Goal: Book appointment/travel/reservation

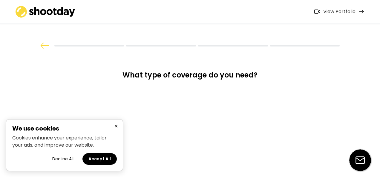
click at [98, 161] on button "Accept All" at bounding box center [99, 159] width 34 height 12
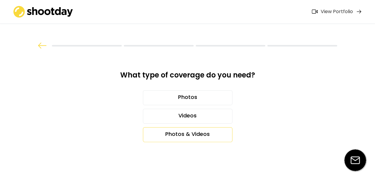
scroll to position [1, 0]
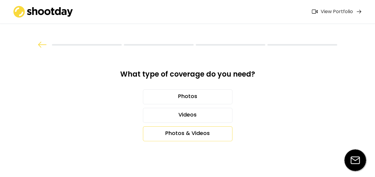
click at [214, 136] on div "Photos & Videos" at bounding box center [188, 134] width 90 height 15
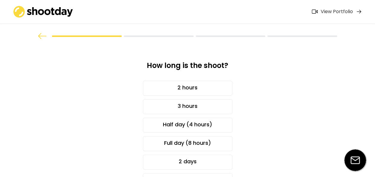
scroll to position [9, 0]
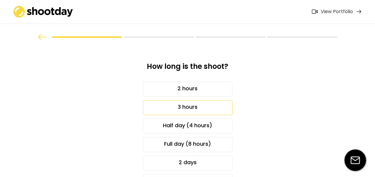
click at [201, 110] on div "3 hours" at bounding box center [188, 107] width 90 height 15
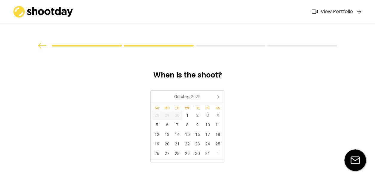
scroll to position [0, 0]
click at [198, 125] on div "9" at bounding box center [198, 125] width 10 height 10
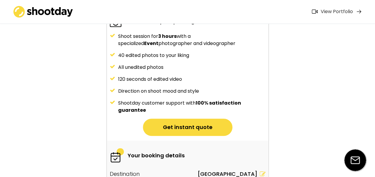
click at [204, 130] on button "Get instant quote" at bounding box center [188, 127] width 90 height 17
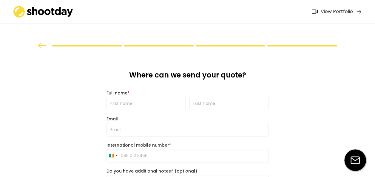
click at [58, 14] on img at bounding box center [43, 12] width 60 height 12
